Goal: Check status: Check status

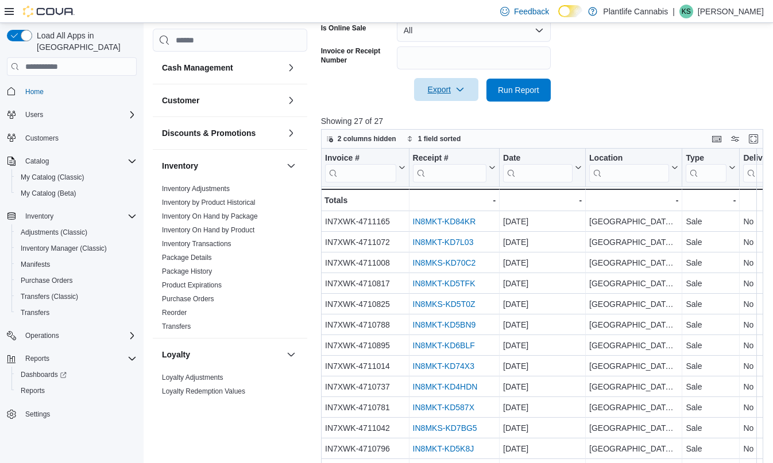
scroll to position [478, 0]
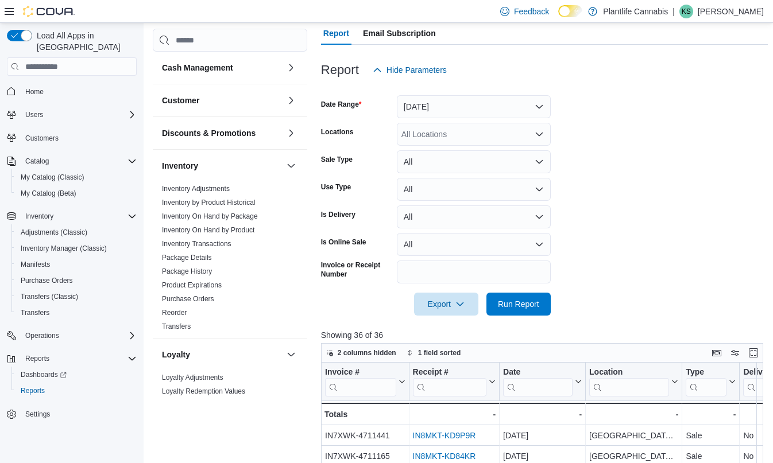
scroll to position [378, 0]
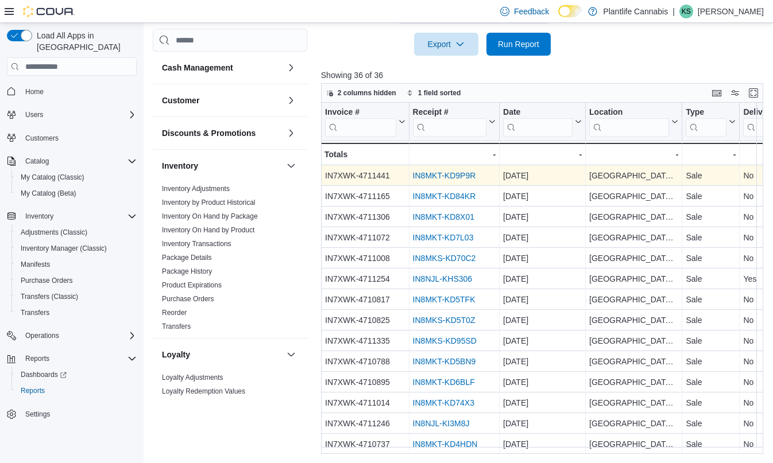
click at [460, 173] on link "IN8MKT-KD9P9R" at bounding box center [443, 176] width 63 height 9
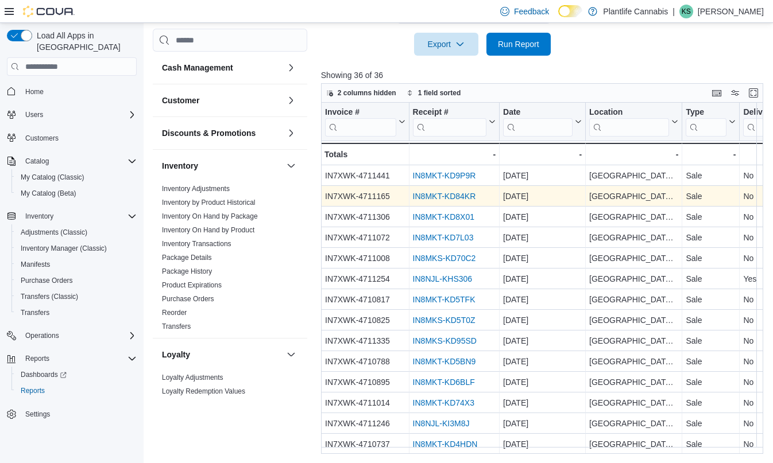
click at [432, 199] on link "IN8MKT-KD84KR" at bounding box center [443, 196] width 63 height 9
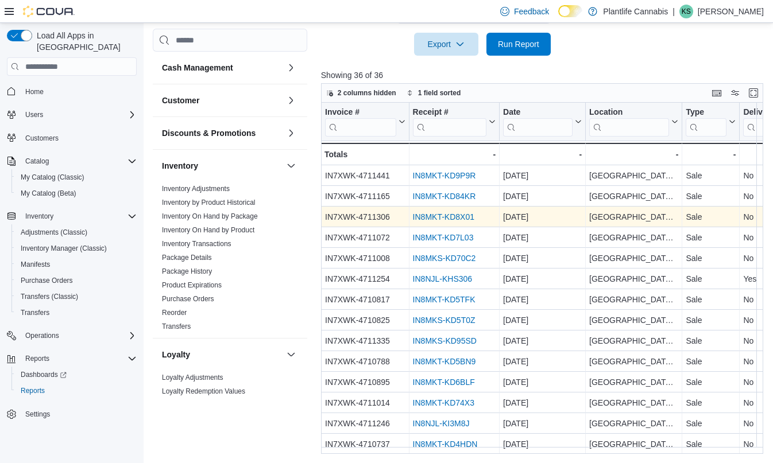
click at [451, 218] on link "IN8MKT-KD8X01" at bounding box center [442, 217] width 61 height 9
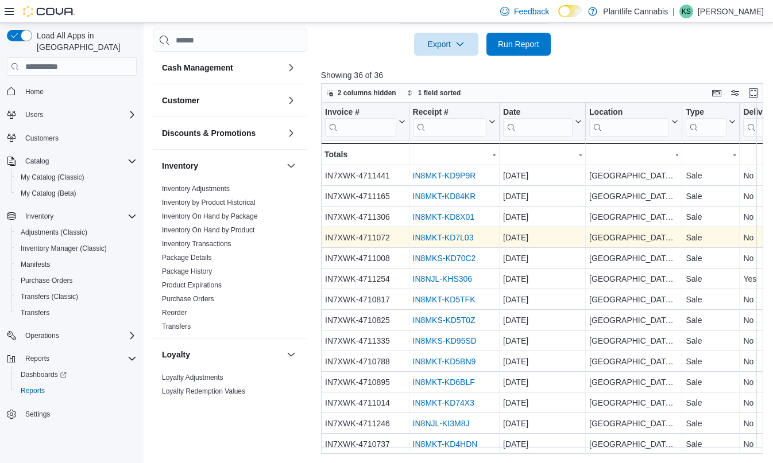
click at [444, 239] on link "IN8MKT-KD7L03" at bounding box center [442, 238] width 61 height 9
